Goal: Information Seeking & Learning: Check status

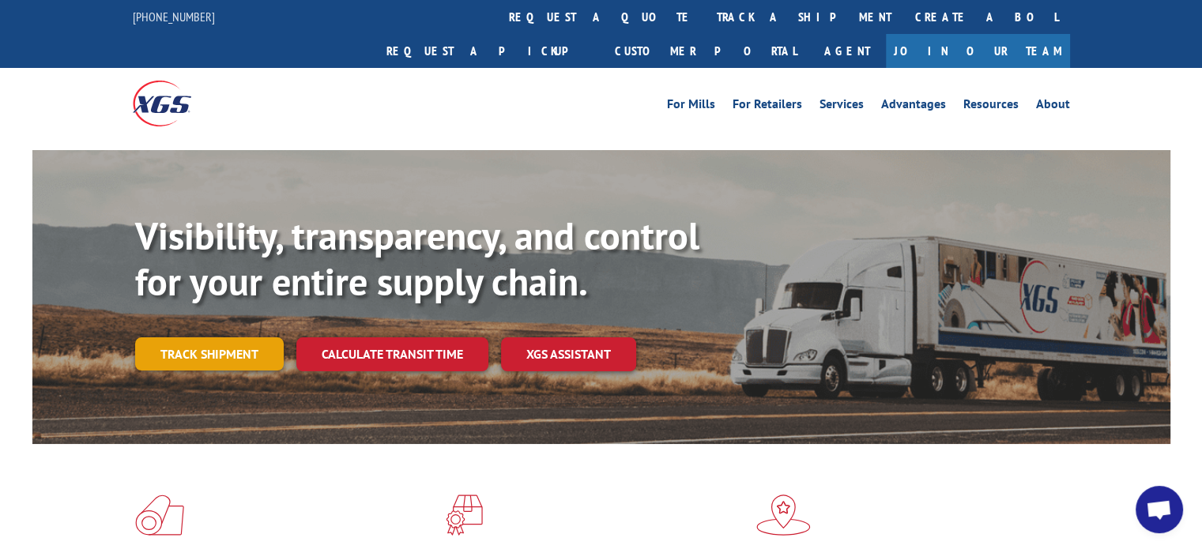
click at [209, 338] on link "Track shipment" at bounding box center [209, 354] width 149 height 33
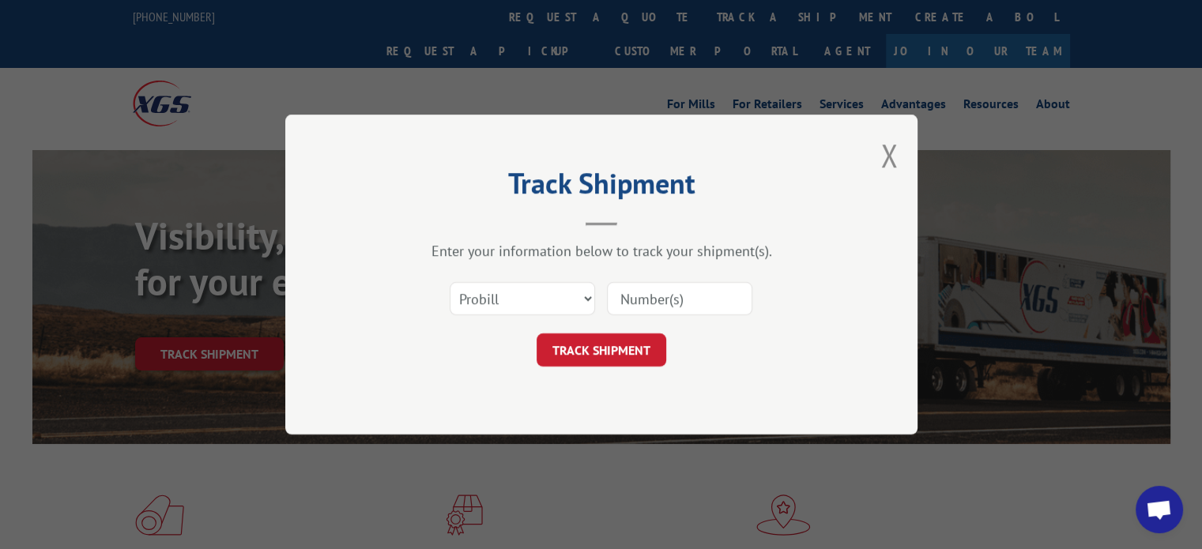
click at [667, 298] on input at bounding box center [679, 298] width 145 height 33
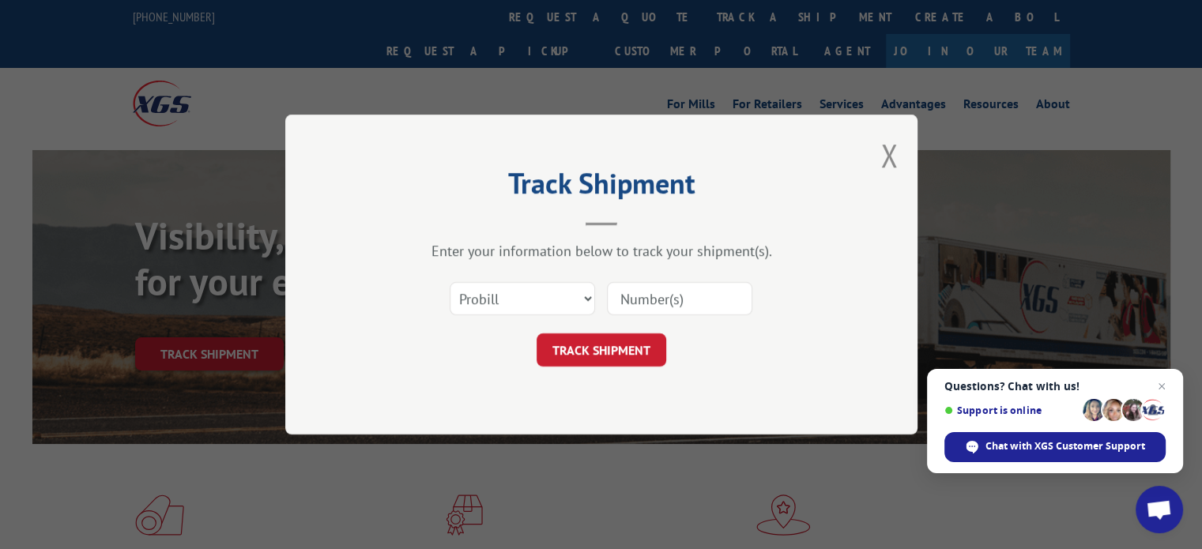
paste input "15992152"
type input "15992152"
click at [577, 354] on button "TRACK SHIPMENT" at bounding box center [602, 350] width 130 height 33
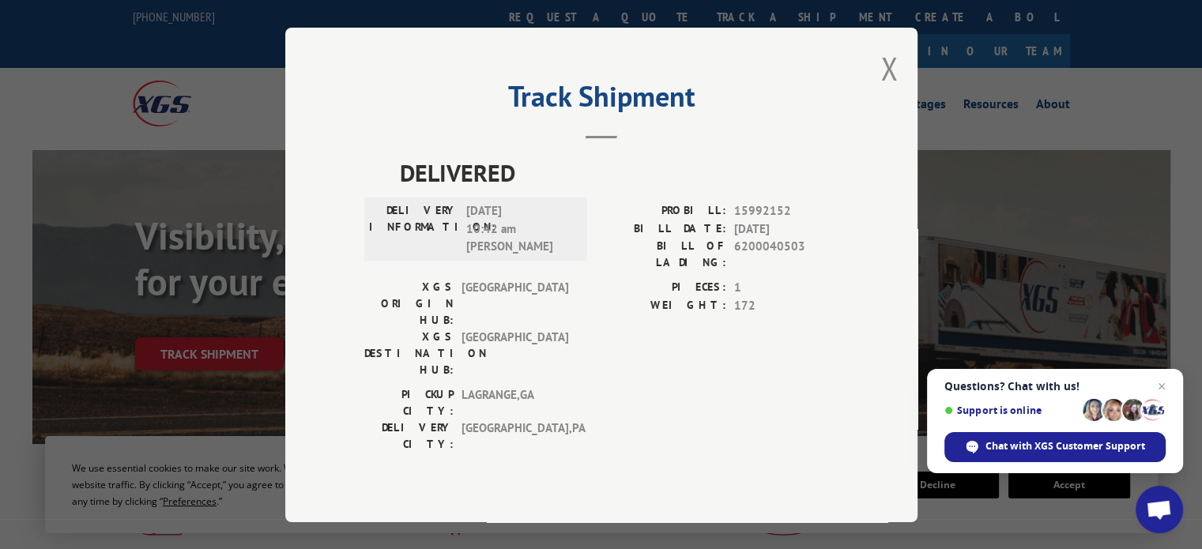
scroll to position [79, 0]
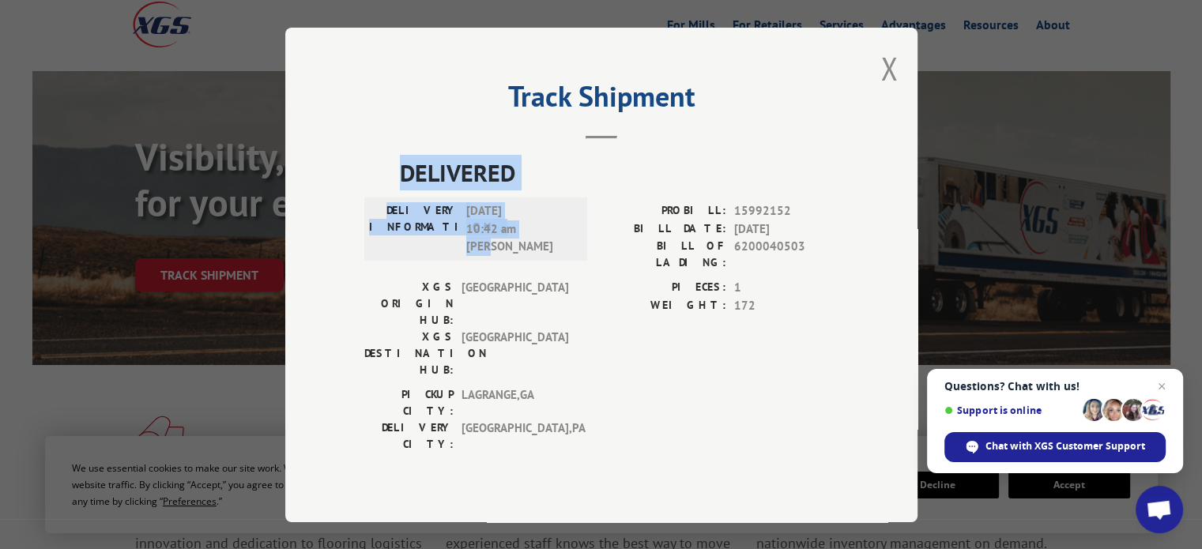
drag, startPoint x: 507, startPoint y: 269, endPoint x: 398, endPoint y: 192, distance: 133.3
click at [398, 192] on div "DELIVERED DELIVERY INFORMATION: [DATE] 10:42 am [PERSON_NAME]: 15992152 BILL DA…" at bounding box center [601, 308] width 474 height 306
copy div "DELIVERED DELIVERY INFORMATION: [DATE] 10:42 am [PERSON_NAME]"
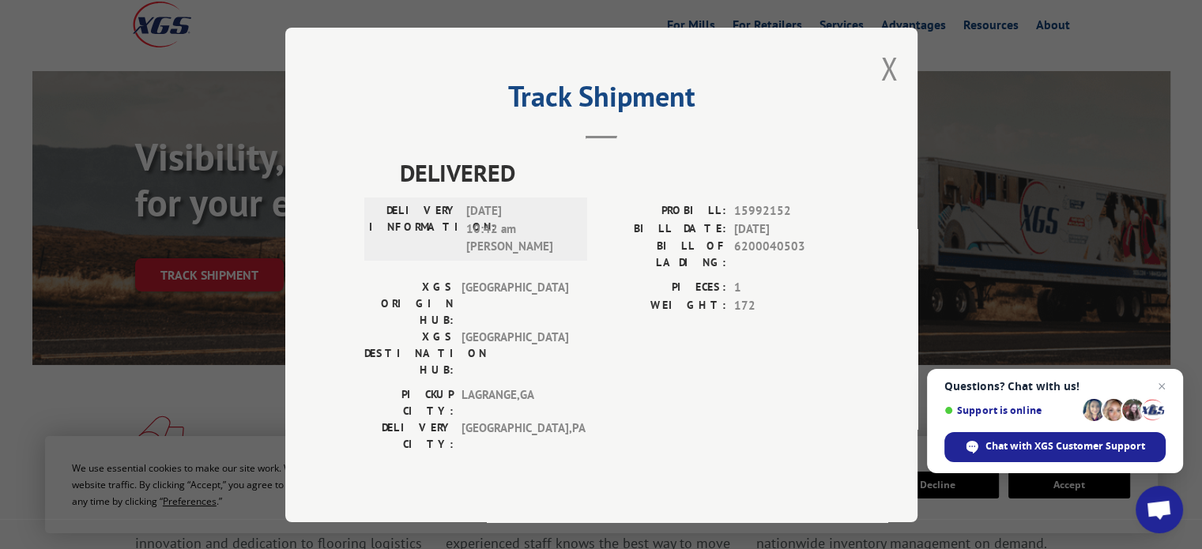
click at [394, 138] on header "Track Shipment" at bounding box center [601, 112] width 474 height 54
